Goal: Information Seeking & Learning: Learn about a topic

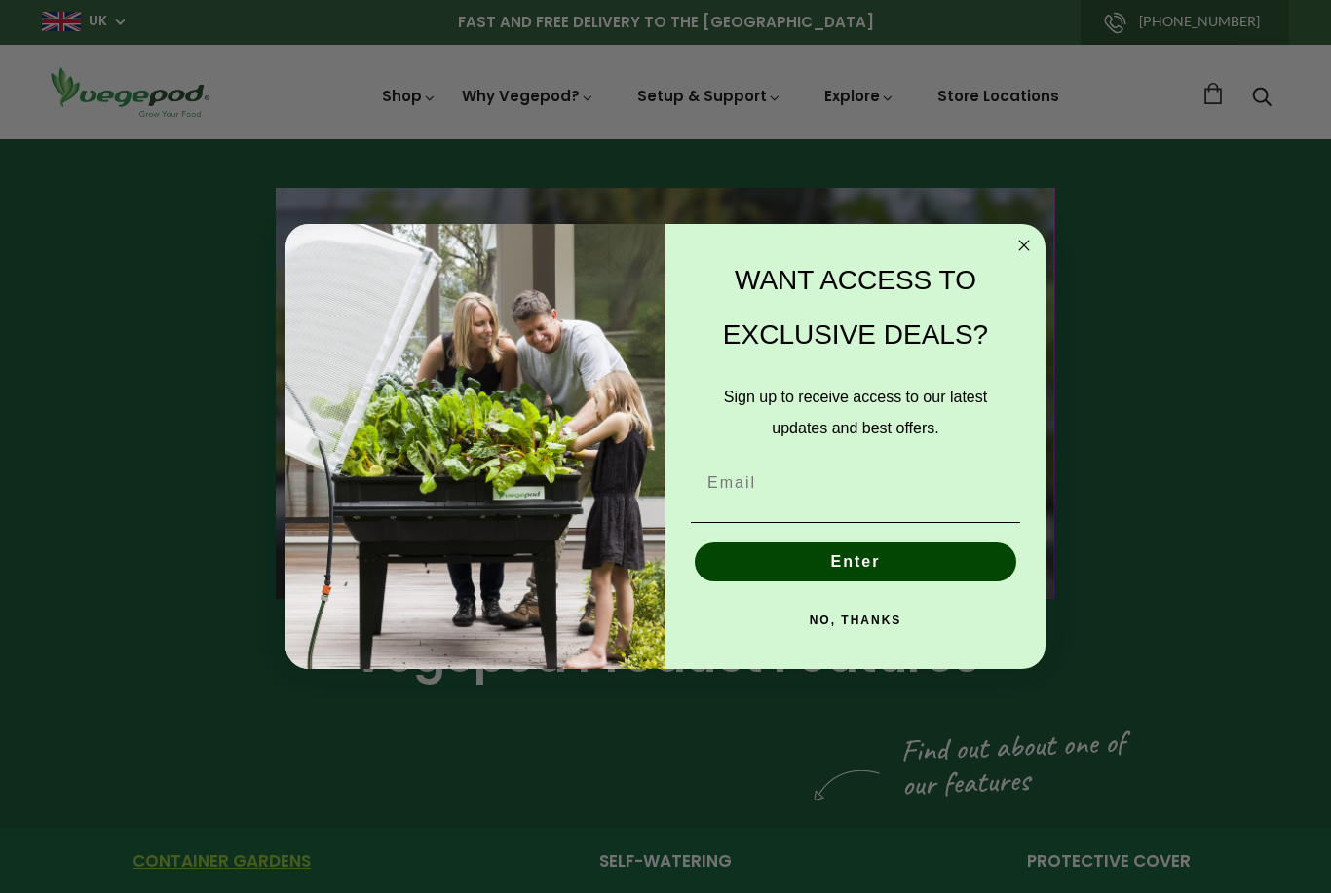
click at [1029, 246] on circle "Close dialog" at bounding box center [1024, 246] width 22 height 22
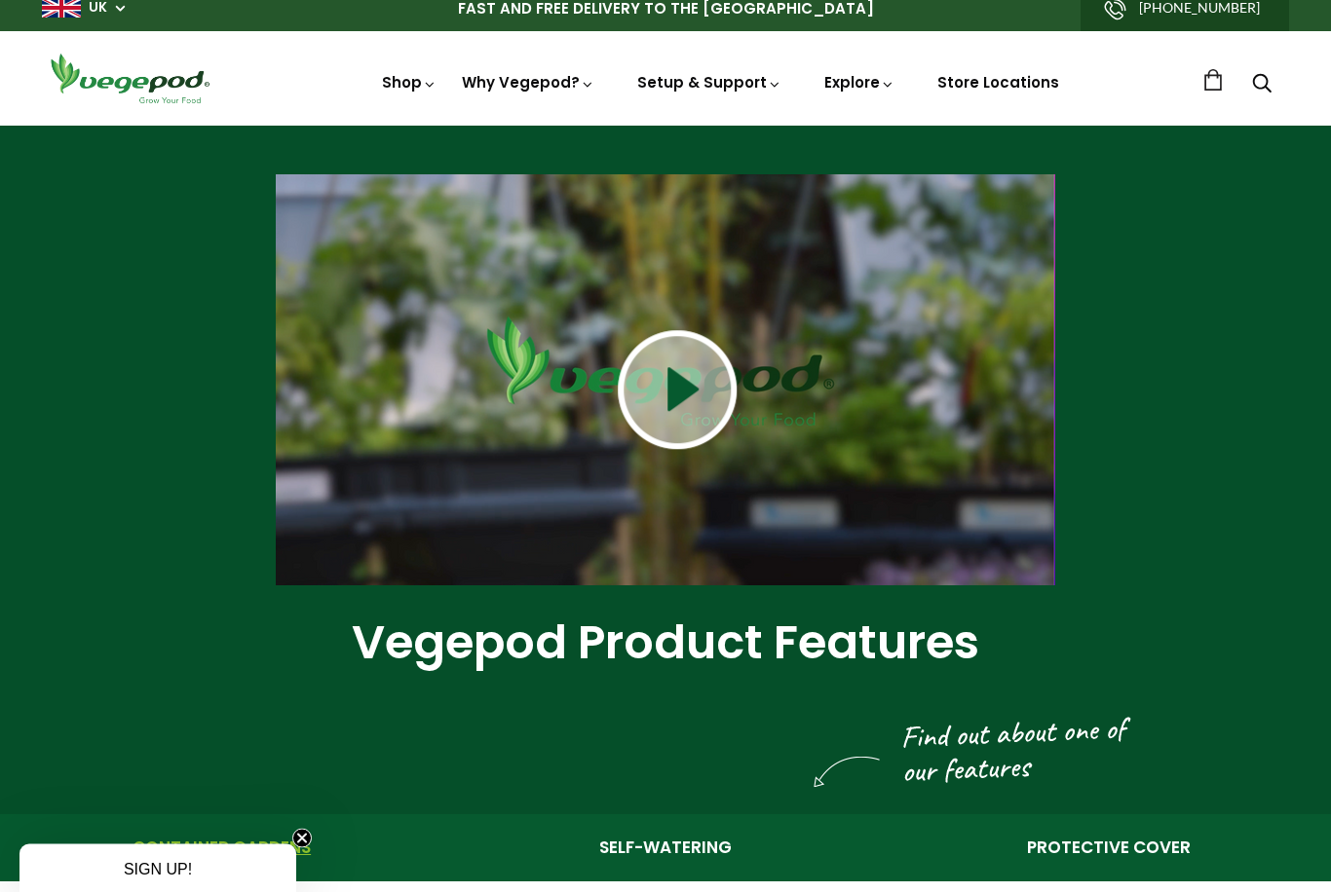
scroll to position [14, 0]
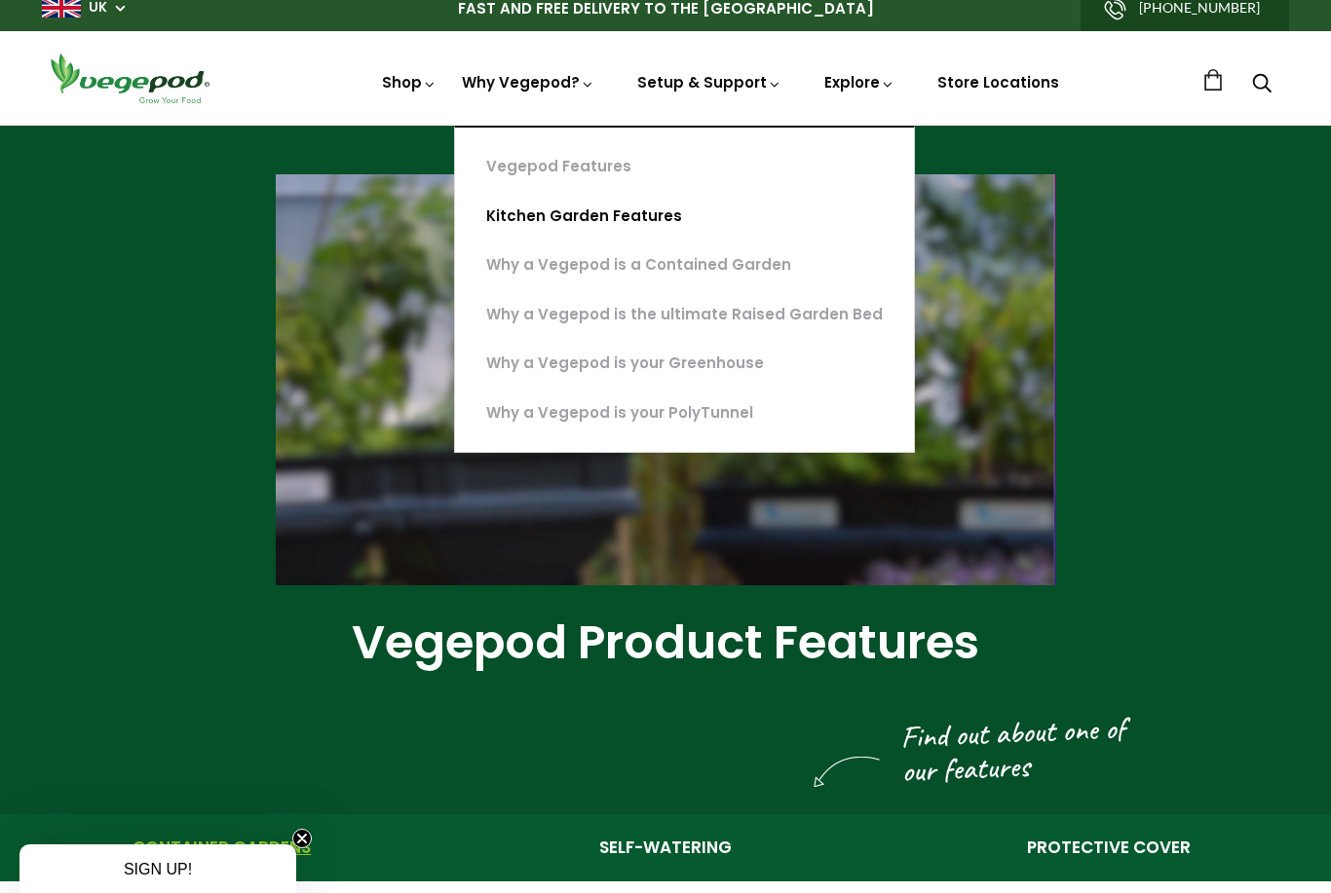
click at [619, 218] on link "Kitchen Garden Features" at bounding box center [684, 217] width 459 height 50
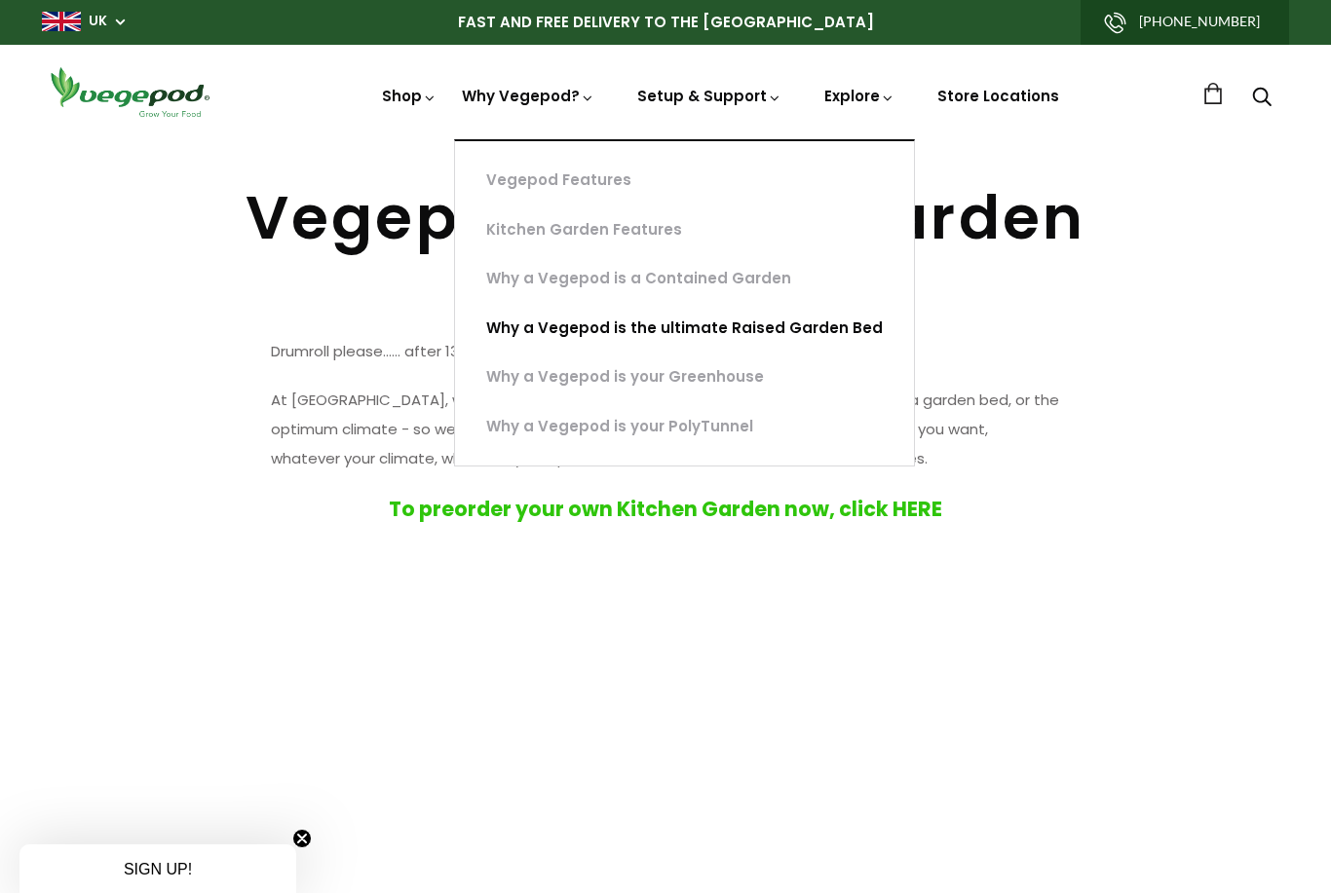
click at [792, 321] on link "Why a Vegepod is the ultimate Raised Garden Bed" at bounding box center [684, 329] width 459 height 50
